Goal: Information Seeking & Learning: Learn about a topic

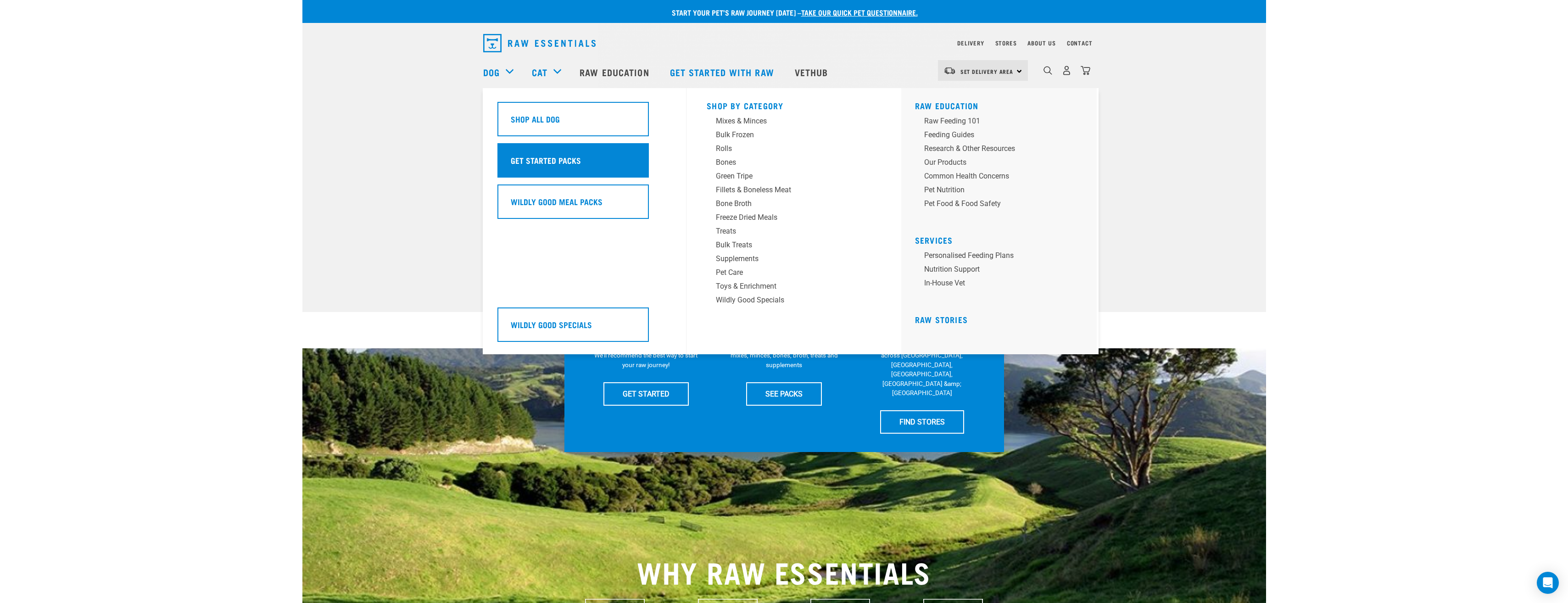
click at [547, 175] on div "Get Started Packs" at bounding box center [573, 160] width 151 height 34
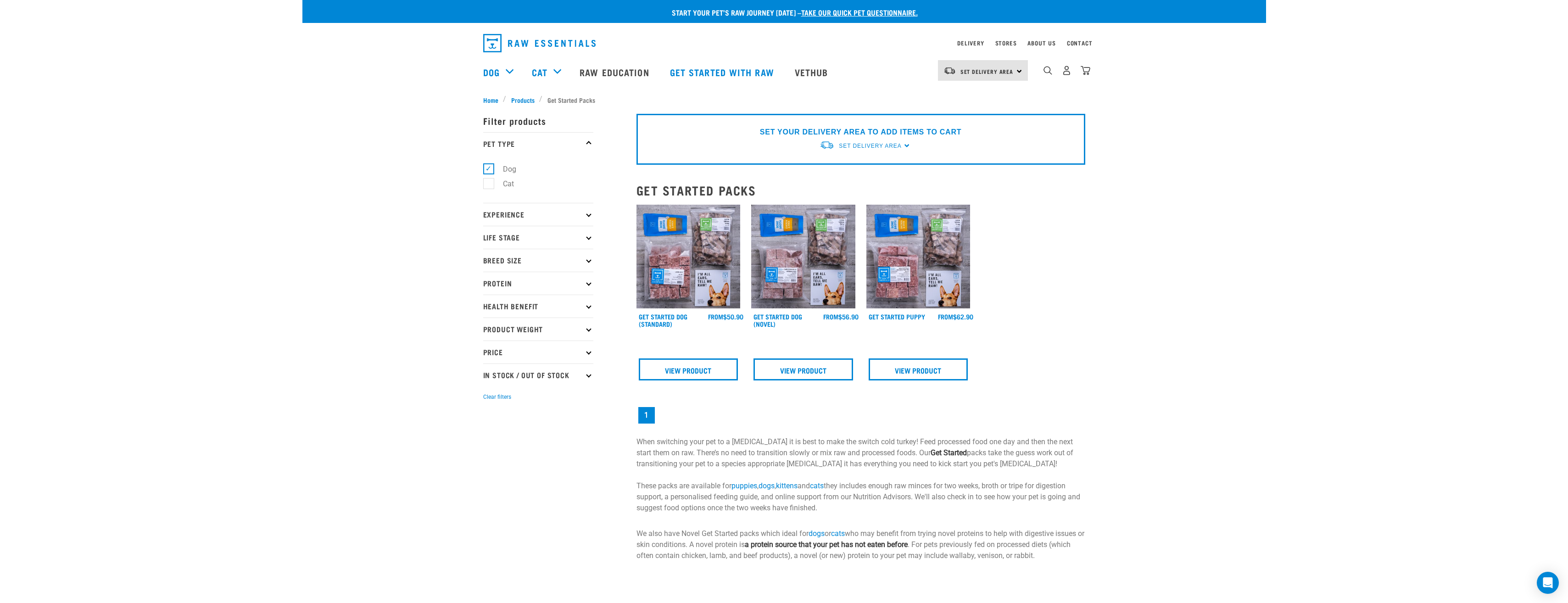
click at [692, 299] on img at bounding box center [689, 257] width 104 height 104
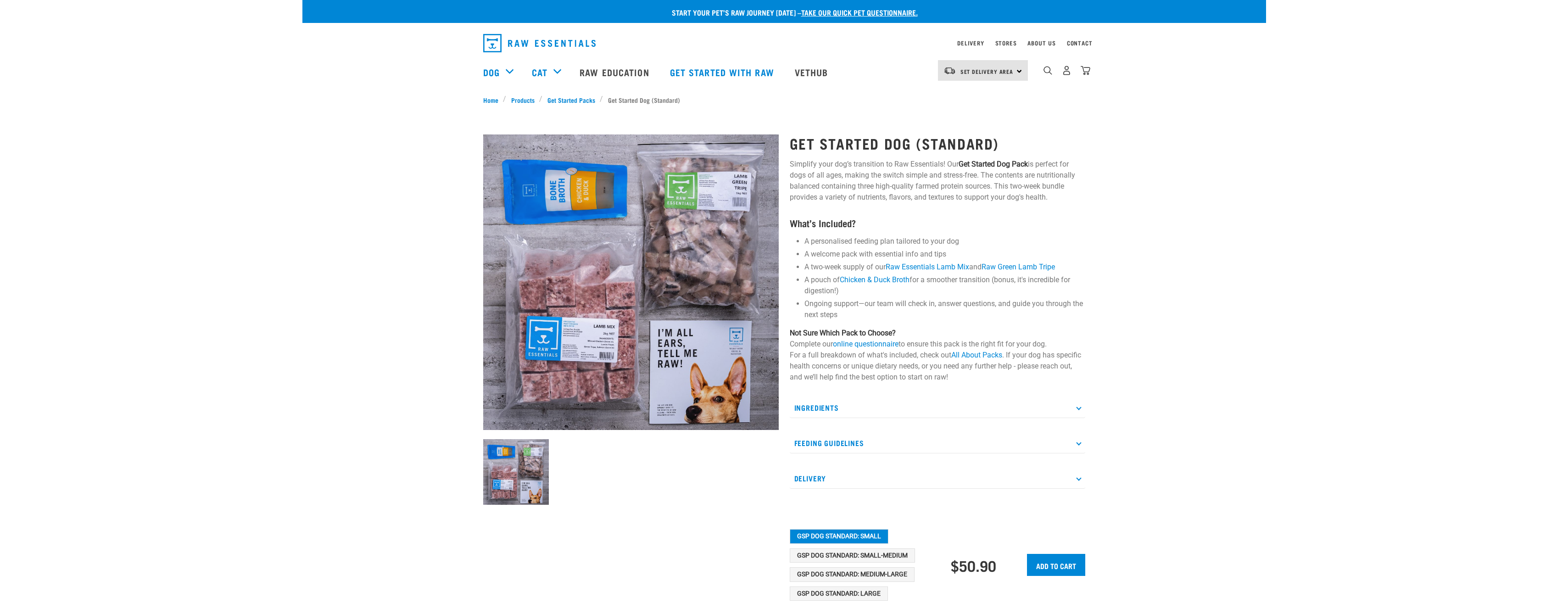
click at [691, 369] on img at bounding box center [631, 283] width 296 height 296
click at [1078, 398] on p "Ingredients" at bounding box center [938, 407] width 296 height 20
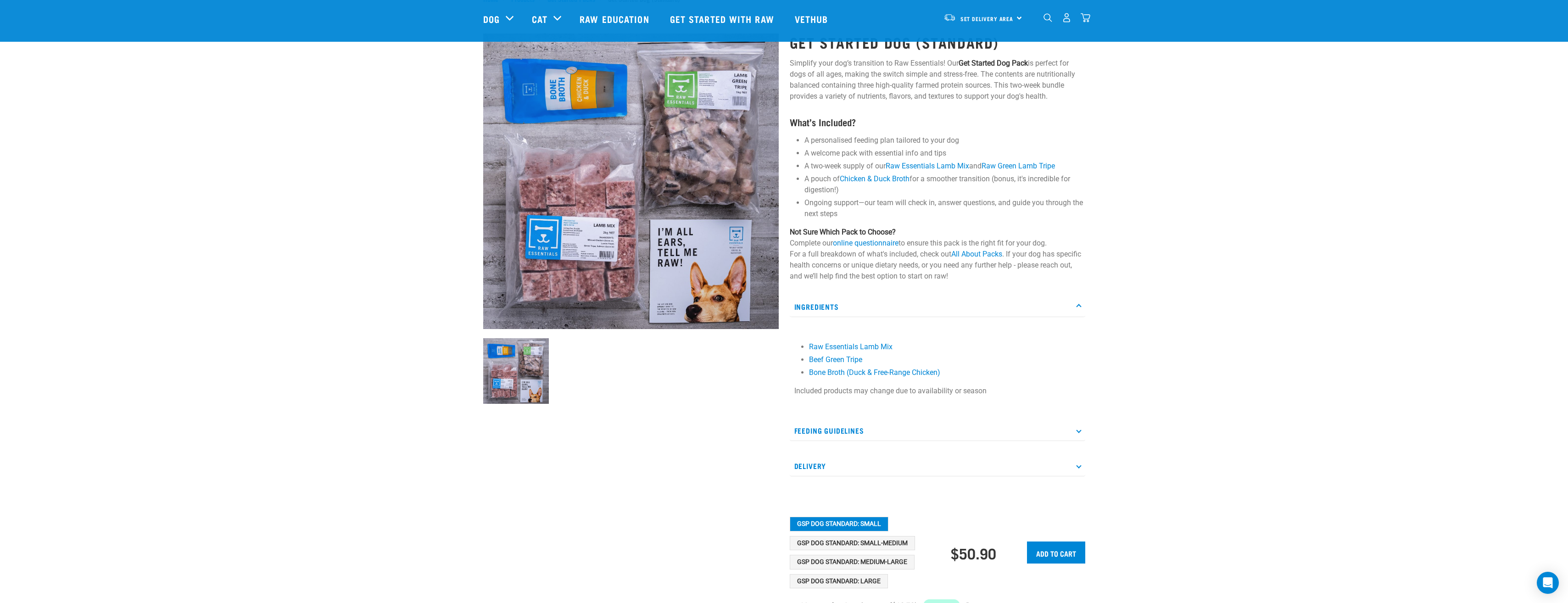
scroll to position [34, 0]
click at [1073, 423] on p "Feeding Guidelines" at bounding box center [938, 430] width 296 height 20
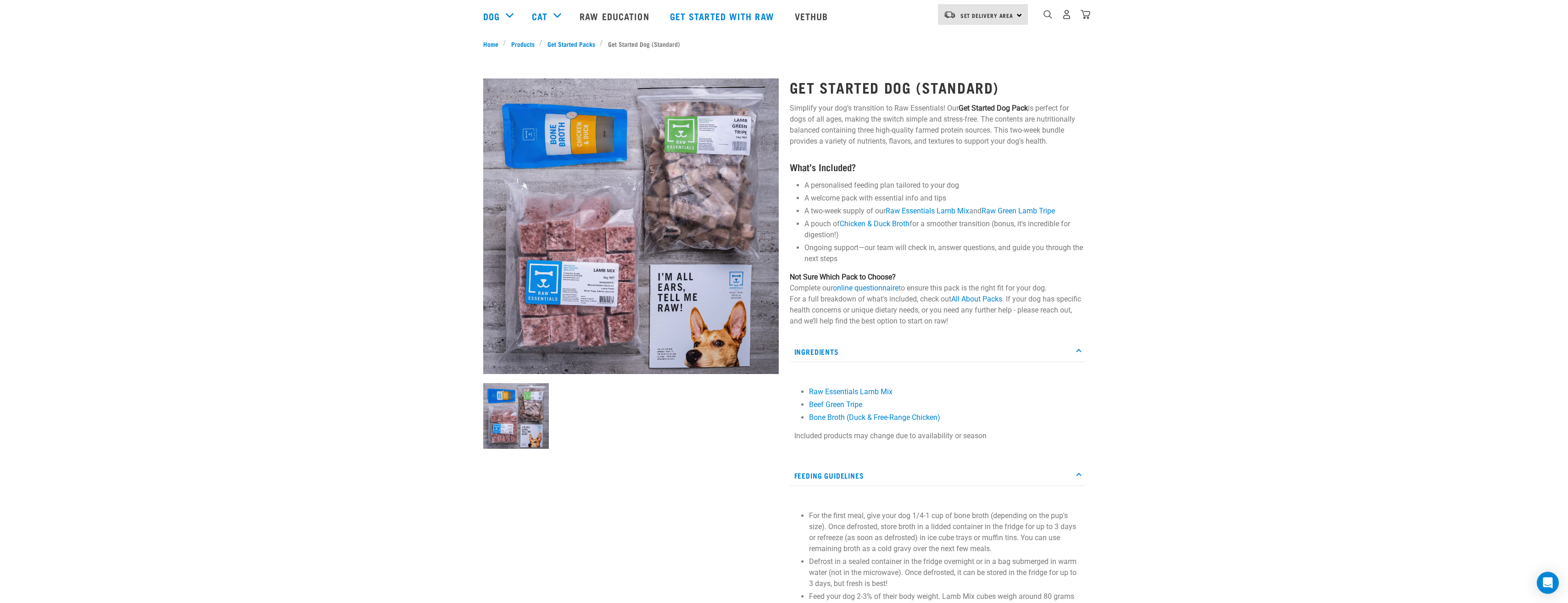
scroll to position [0, 0]
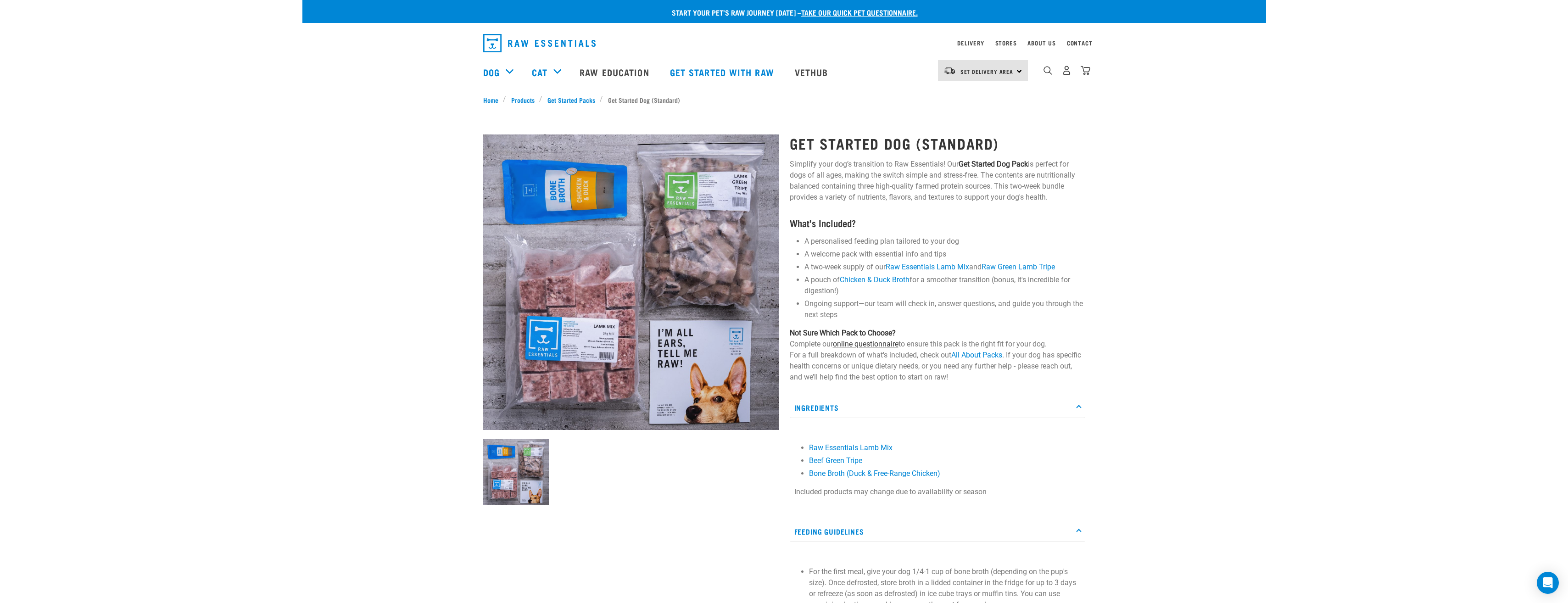
click at [864, 344] on link "online questionnaire" at bounding box center [865, 344] width 66 height 9
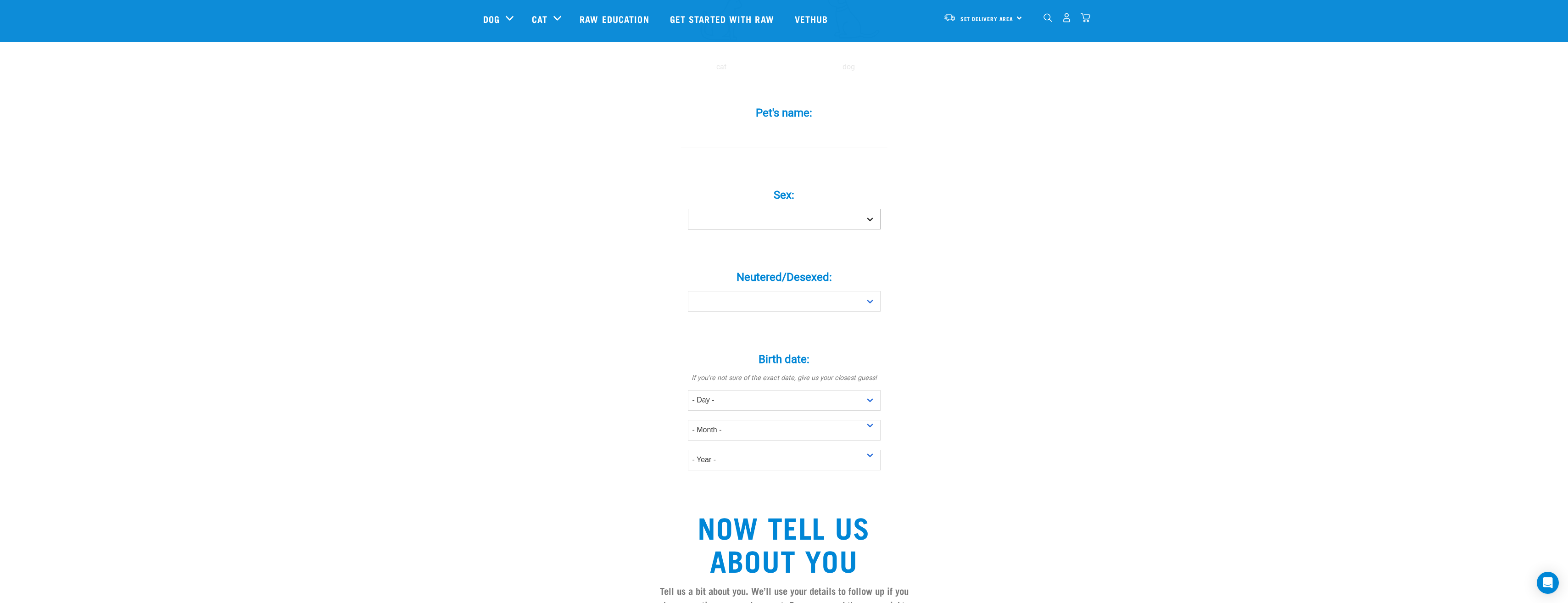
scroll to position [186, 0]
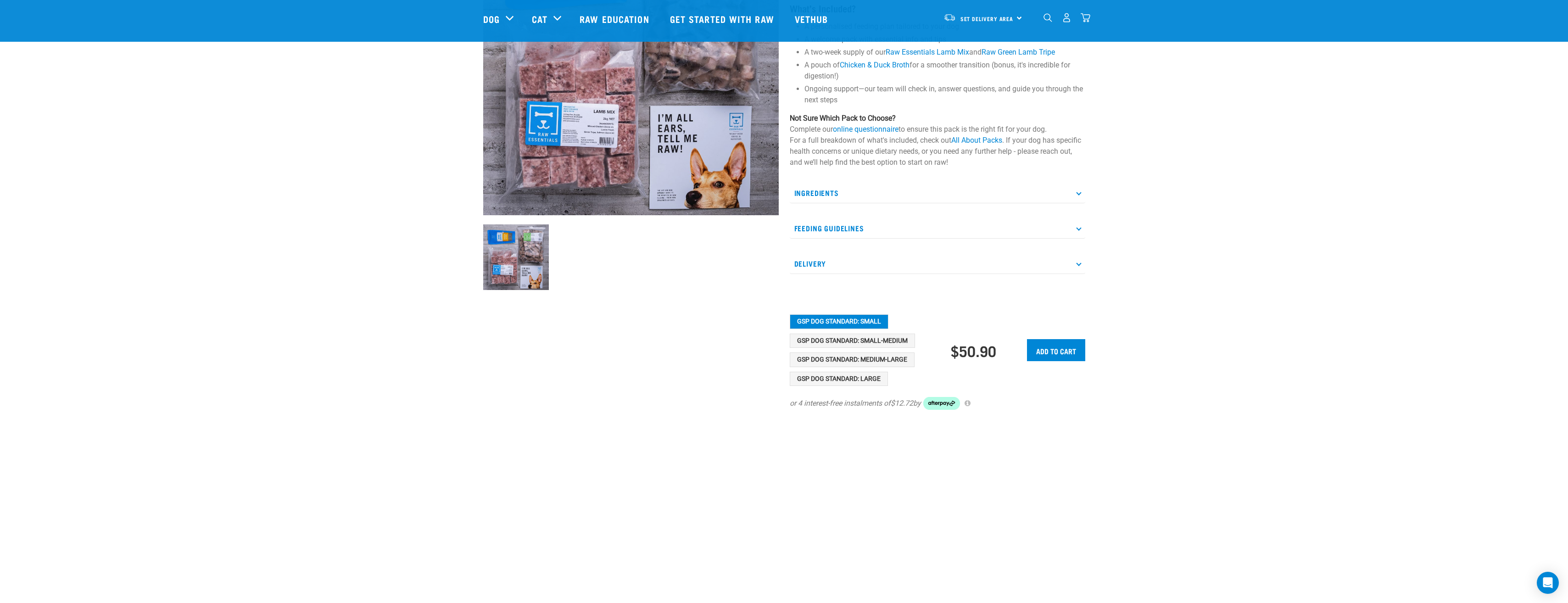
click at [885, 227] on p "Feeding Guidelines" at bounding box center [938, 228] width 296 height 20
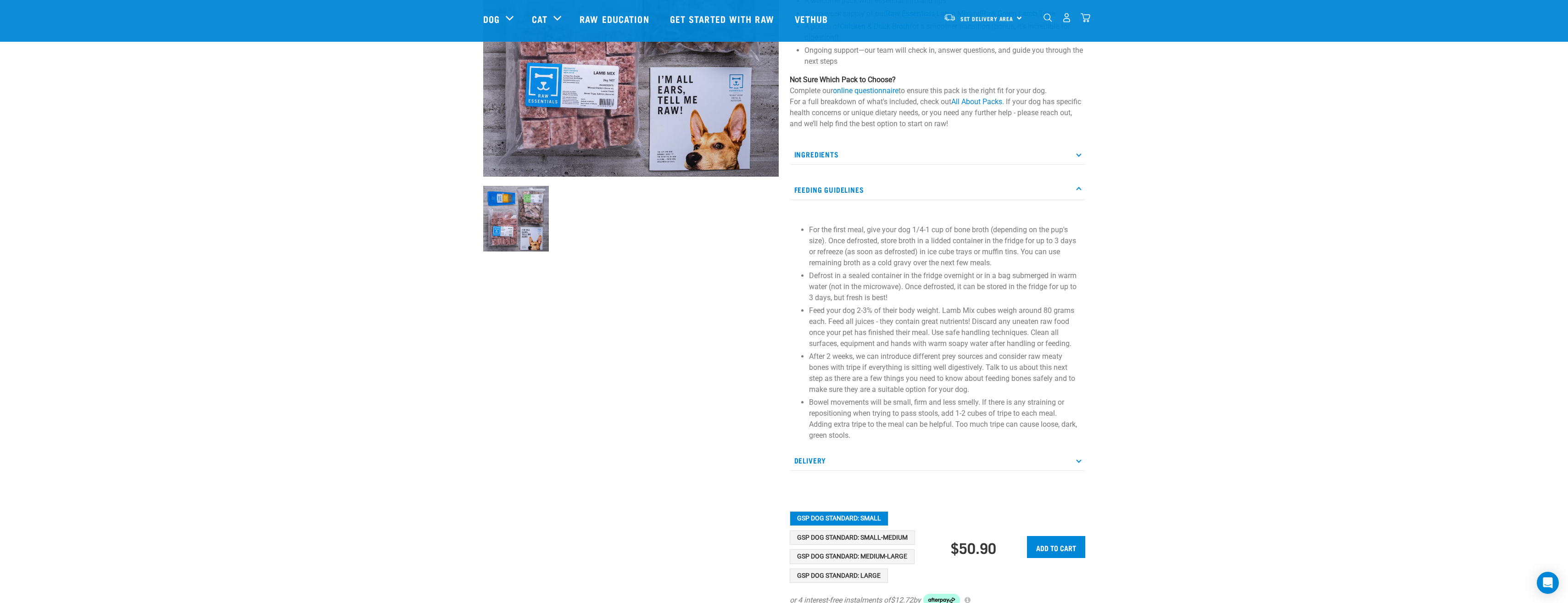
scroll to position [186, 0]
